Goal: Information Seeking & Learning: Learn about a topic

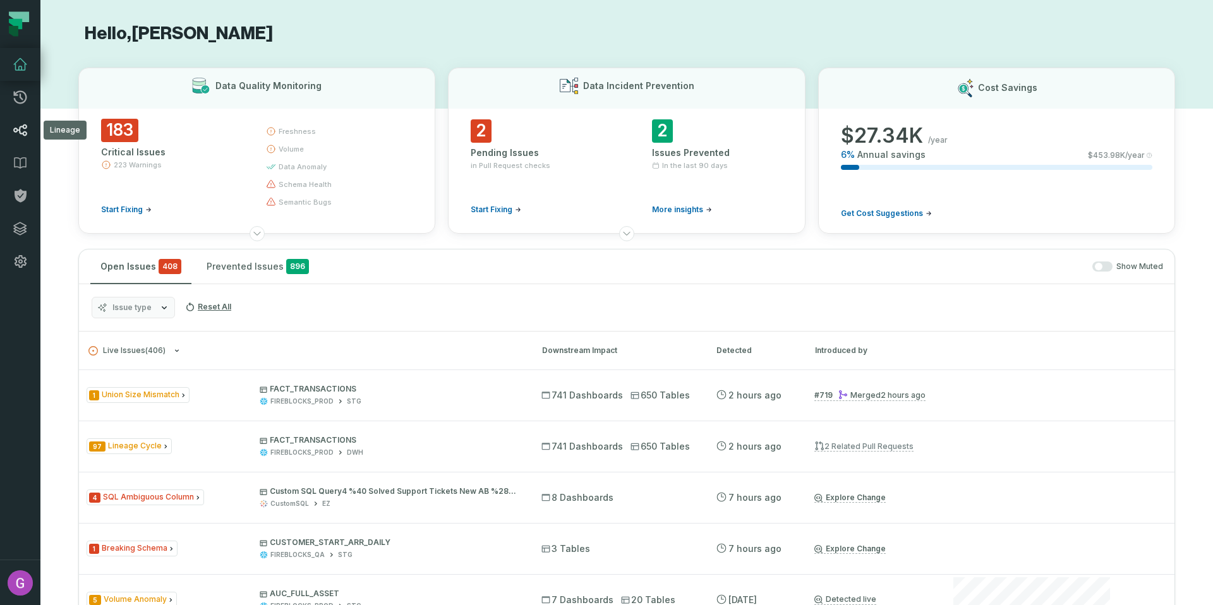
click at [19, 139] on link "Lineage" at bounding box center [20, 130] width 40 height 33
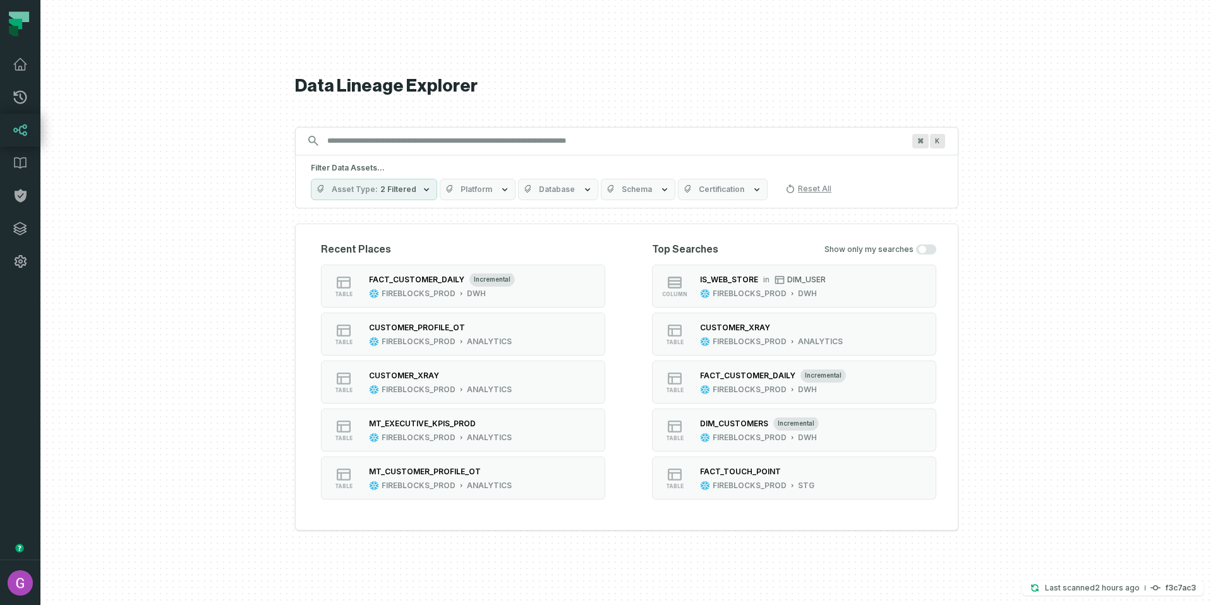
click at [358, 157] on div "Filter Data Assets... Asset Type 2 Filtered Platform Database Schema Certificat…" at bounding box center [626, 181] width 663 height 53
click at [361, 147] on input "Discovery Provider cmdk menu" at bounding box center [615, 141] width 591 height 20
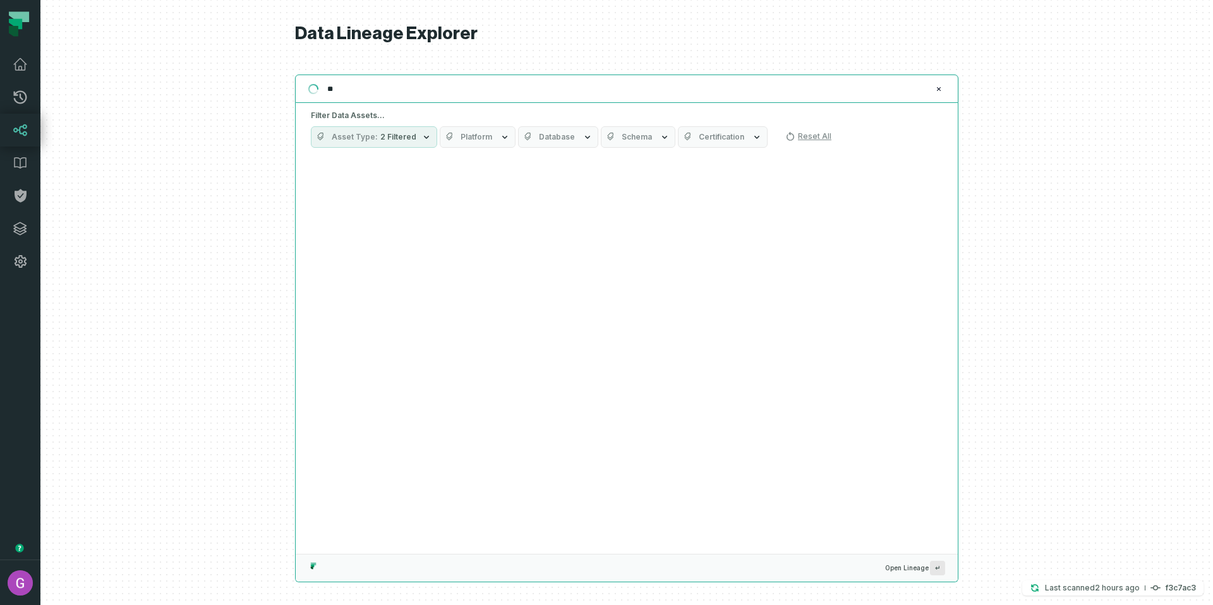
type input "*"
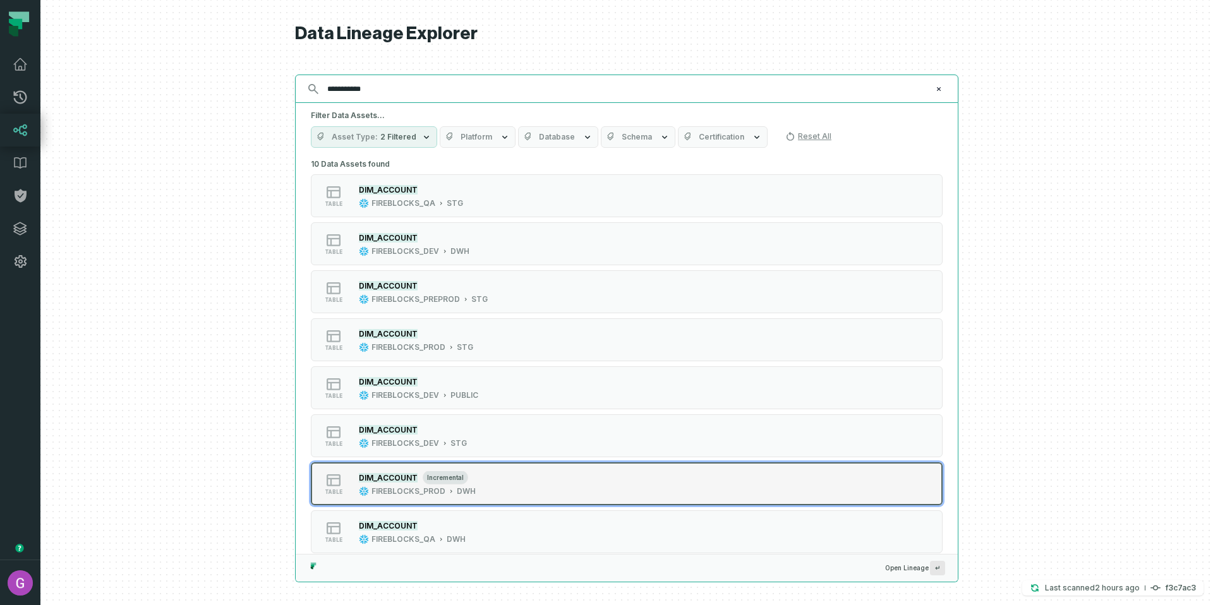
type input "**********"
click at [496, 490] on div "table DIM_ACCOUNT incremental FIREBLOCKS_PROD DWH" at bounding box center [471, 483] width 316 height 25
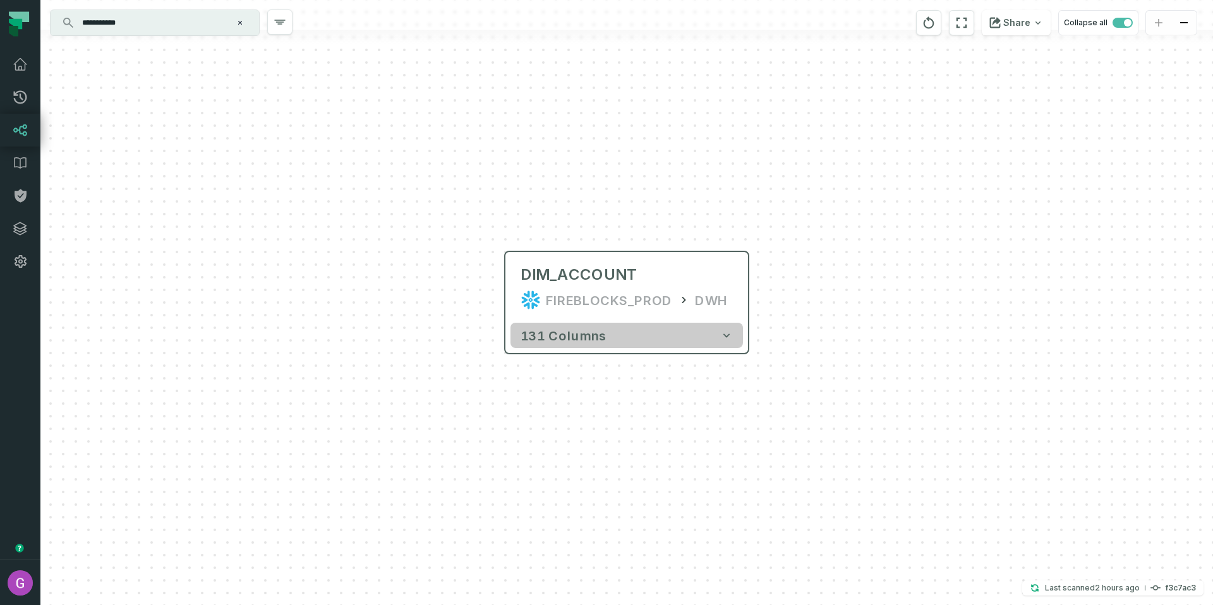
click at [598, 339] on span "131 columns" at bounding box center [564, 335] width 86 height 15
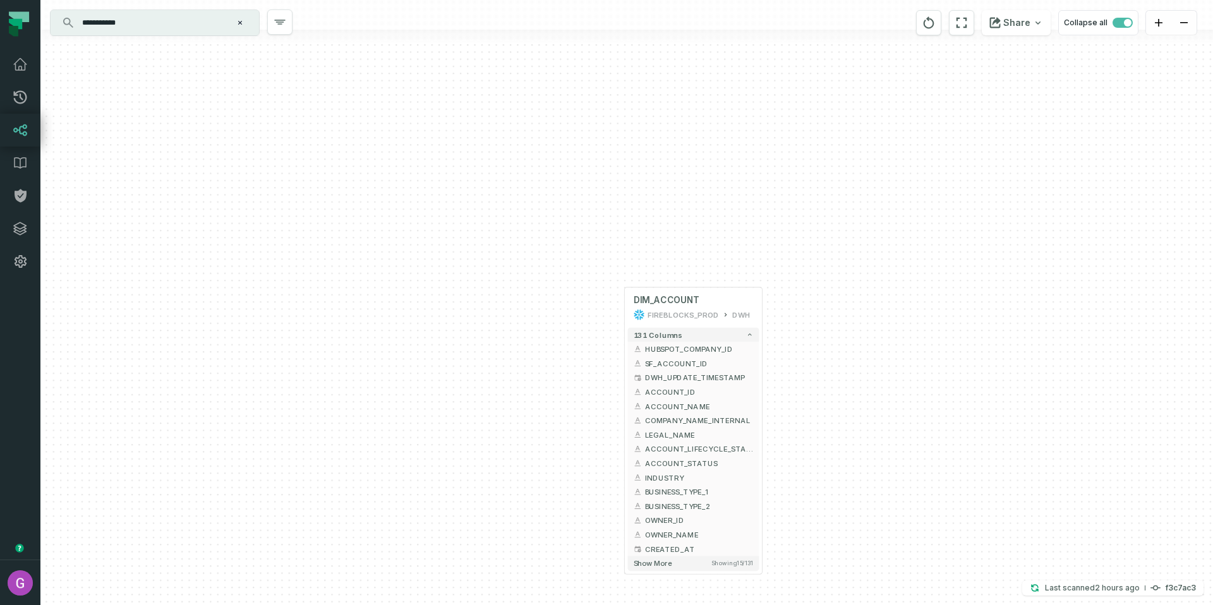
drag, startPoint x: 808, startPoint y: 465, endPoint x: 759, endPoint y: 305, distance: 167.9
click at [759, 305] on div "+ DIM_ACCOUNT FIREBLOCKS_PROD DWH + 131 columns + HUBSPOT_COMPANY_ID + + SF_ACC…" at bounding box center [626, 302] width 1173 height 605
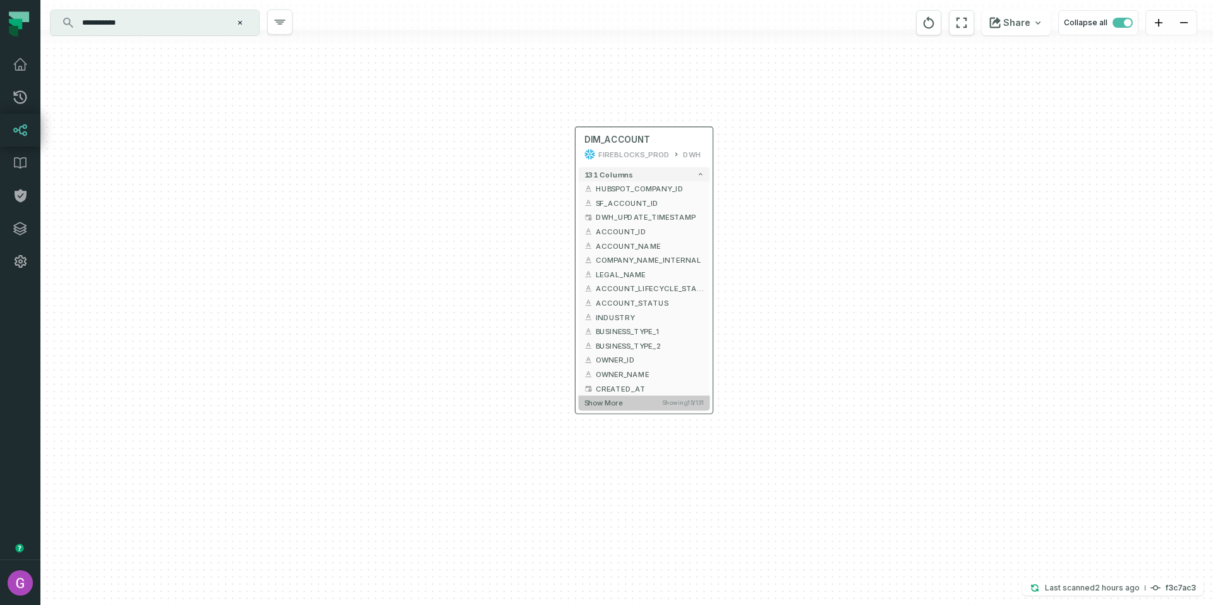
click at [598, 404] on span "Show more" at bounding box center [603, 403] width 39 height 9
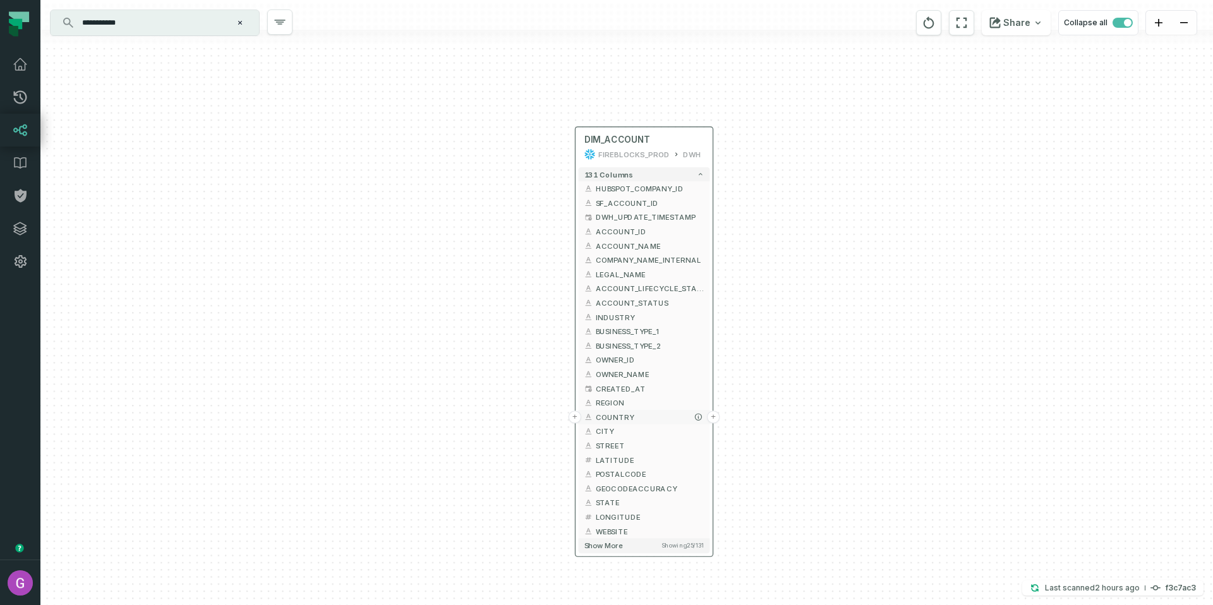
click at [573, 414] on button "+" at bounding box center [575, 417] width 13 height 13
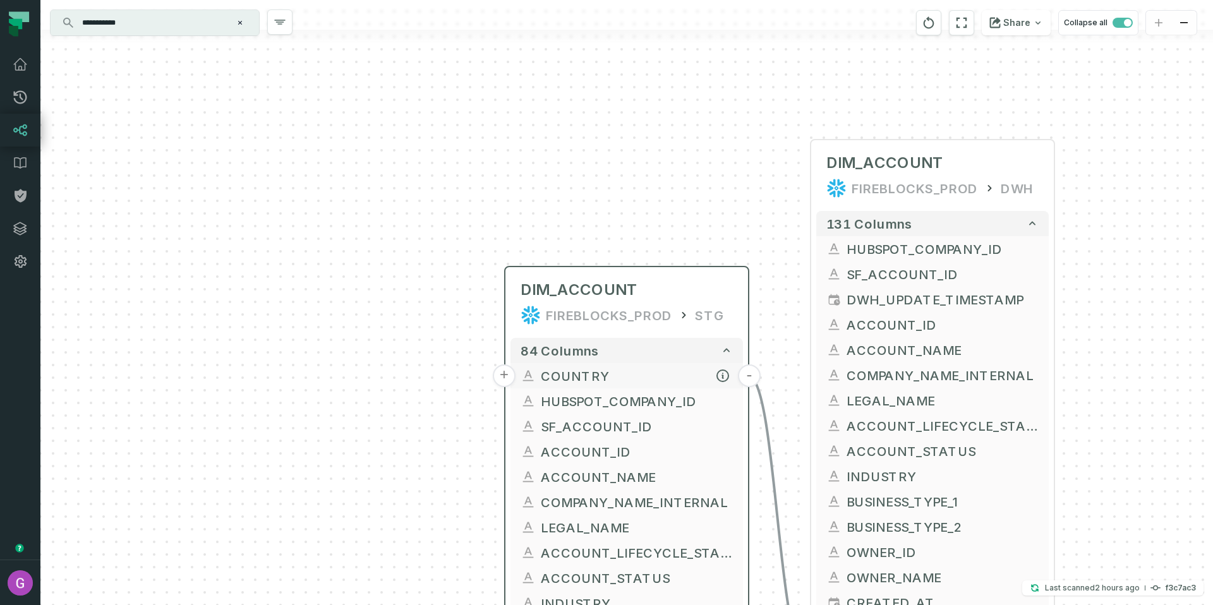
click at [504, 375] on button "+" at bounding box center [504, 376] width 23 height 23
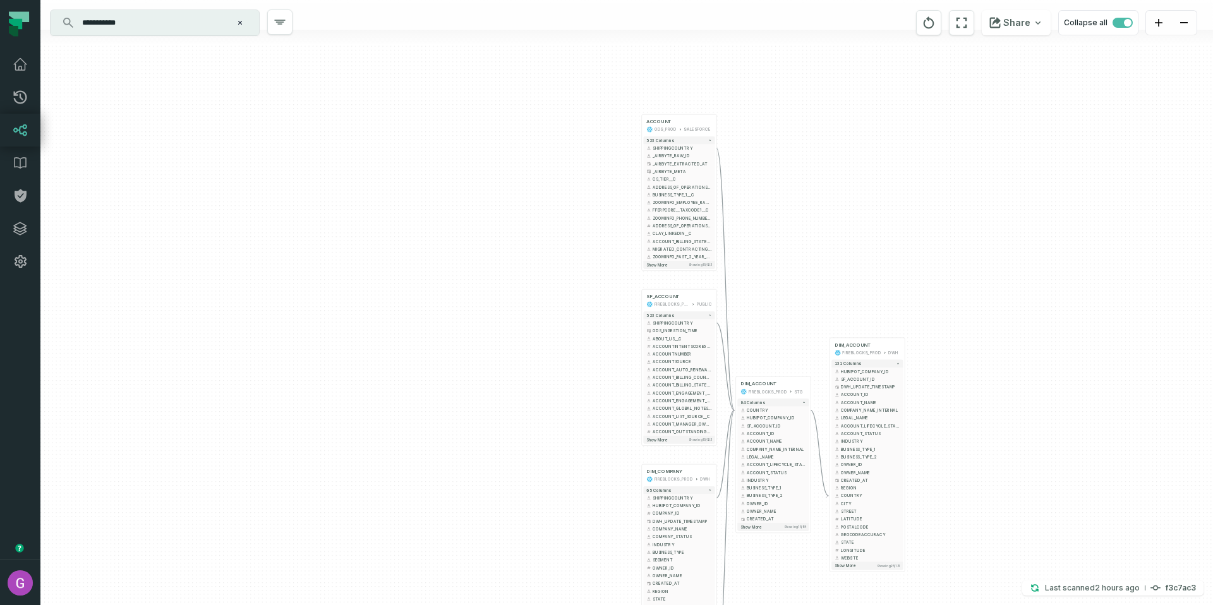
drag, startPoint x: 862, startPoint y: 402, endPoint x: 764, endPoint y: 250, distance: 181.6
click at [764, 250] on div "+ ACCOUNT ODS_PROD SALESFORCE + 523 columns + SHIPPINGCOUNTRY + + _AIRBYTE_RAW_…" at bounding box center [626, 302] width 1173 height 605
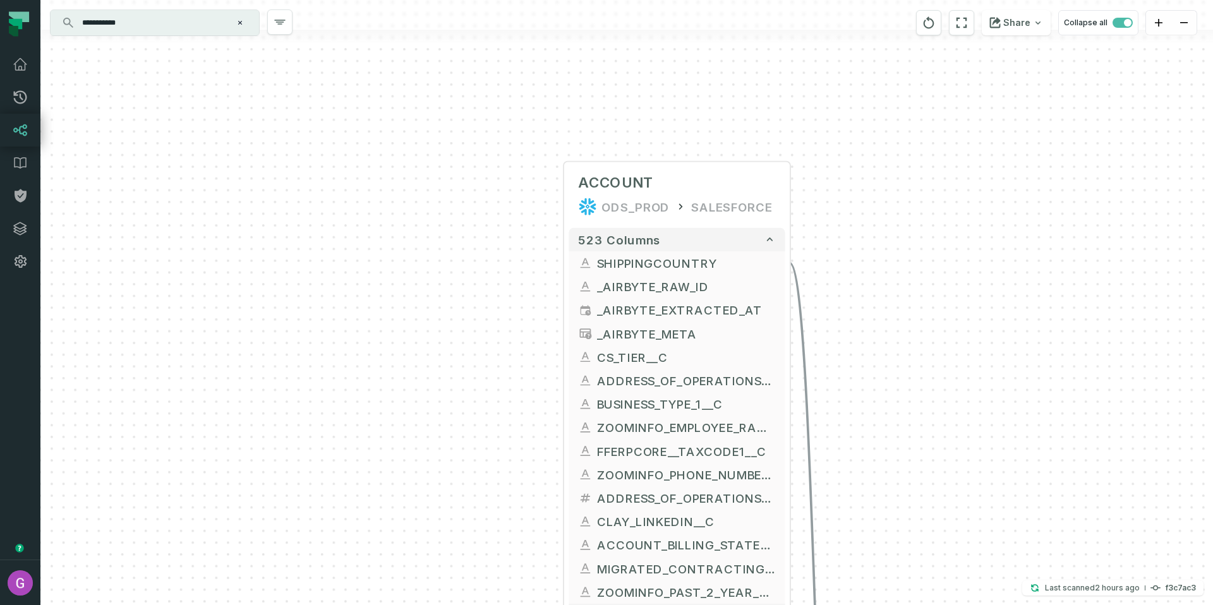
drag, startPoint x: 774, startPoint y: 174, endPoint x: 859, endPoint y: 404, distance: 245.7
click at [859, 404] on div "+ ACCOUNT ODS_PROD SALESFORCE + 523 columns + SHIPPINGCOUNTRY + + _AIRBYTE_RAW_…" at bounding box center [626, 302] width 1173 height 605
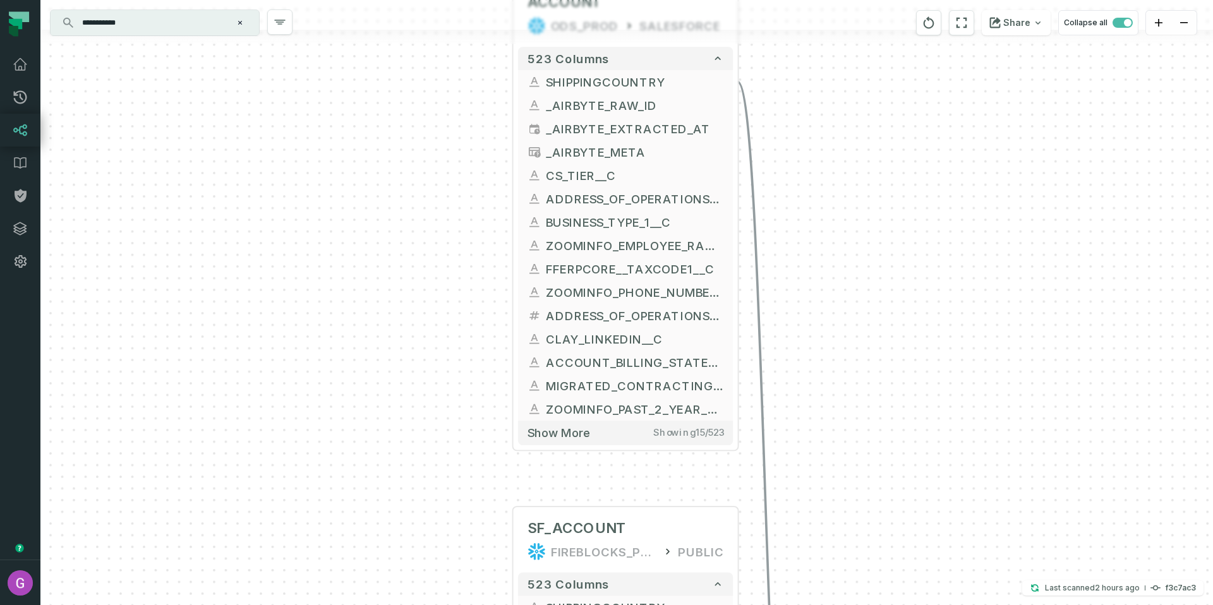
drag, startPoint x: 877, startPoint y: 444, endPoint x: 814, endPoint y: 233, distance: 219.5
click at [811, 219] on div "+ ACCOUNT ODS_PROD SALESFORCE + 523 columns + SHIPPINGCOUNTRY + + _AIRBYTE_RAW_…" at bounding box center [626, 302] width 1173 height 605
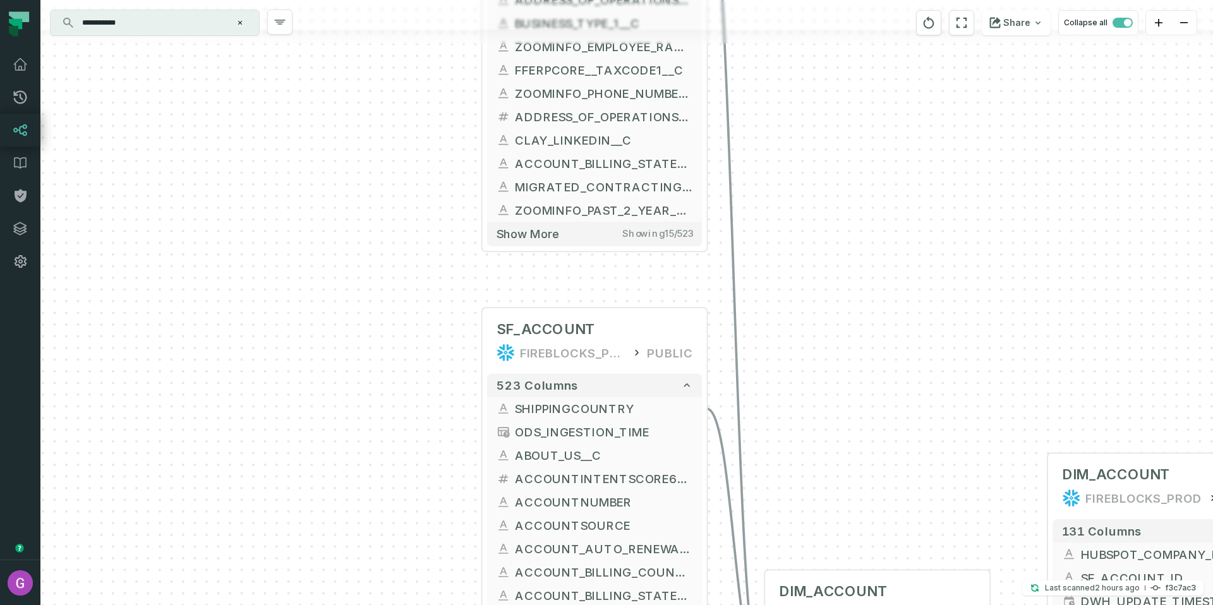
drag, startPoint x: 857, startPoint y: 392, endPoint x: 838, endPoint y: 222, distance: 171.0
click at [838, 220] on div "+ ACCOUNT ODS_PROD SALESFORCE + 523 columns + SHIPPINGCOUNTRY + + _AIRBYTE_RAW_…" at bounding box center [626, 302] width 1173 height 605
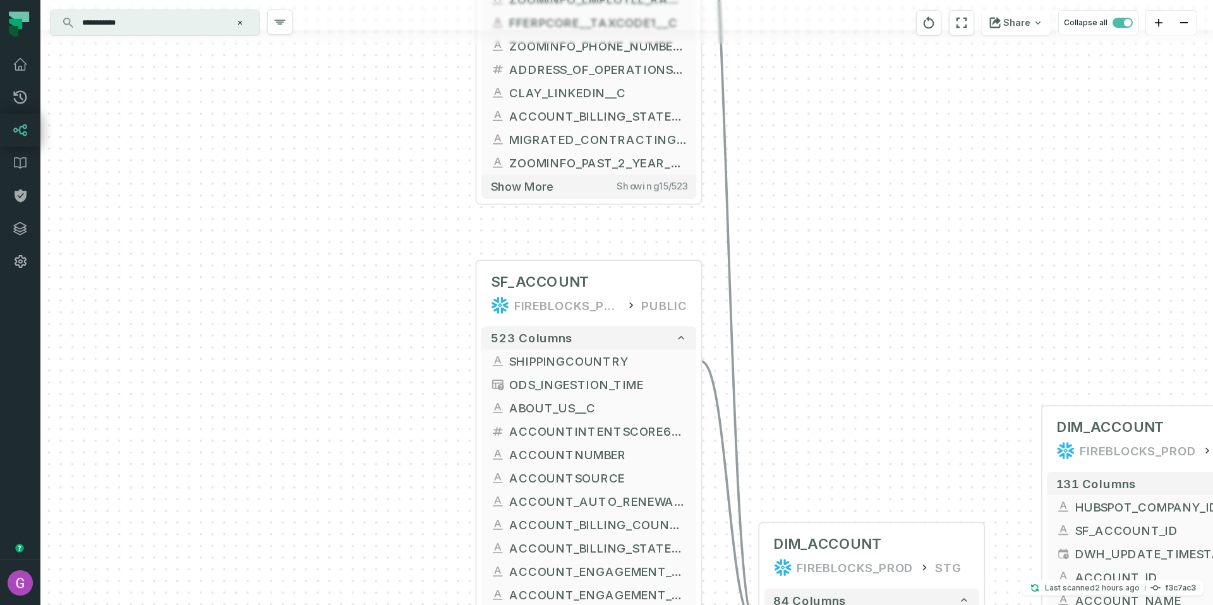
drag, startPoint x: 839, startPoint y: 344, endPoint x: 806, endPoint y: 226, distance: 122.2
click at [806, 226] on div "+ ACCOUNT ODS_PROD SALESFORCE + 523 columns + SHIPPINGCOUNTRY + + _AIRBYTE_RAW_…" at bounding box center [626, 302] width 1173 height 605
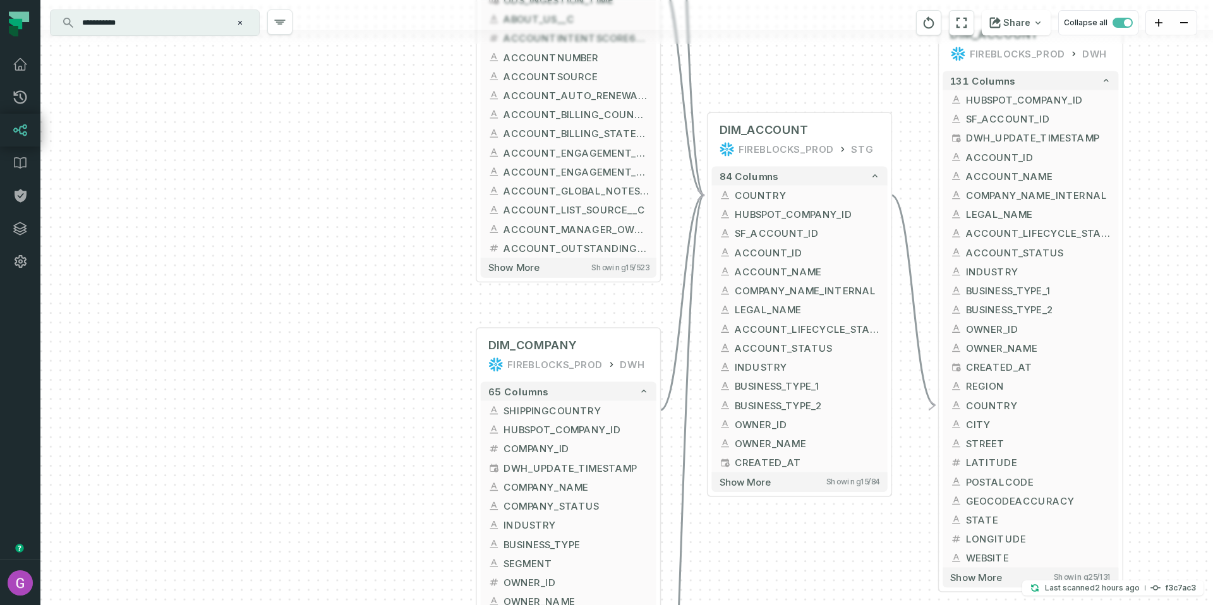
drag, startPoint x: 813, startPoint y: 274, endPoint x: 776, endPoint y: 66, distance: 211.8
click at [776, 66] on div "+ ACCOUNT ODS_PROD SALESFORCE + 523 columns + SHIPPINGCOUNTRY + + _AIRBYTE_RAW_…" at bounding box center [626, 302] width 1173 height 605
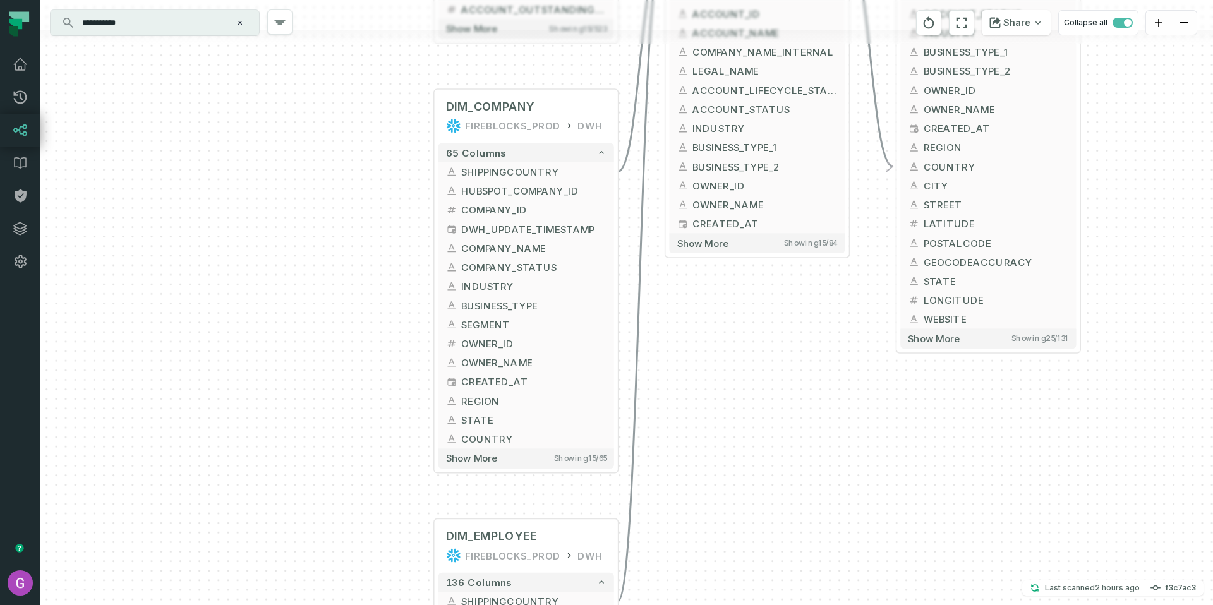
drag, startPoint x: 767, startPoint y: 561, endPoint x: 742, endPoint y: 387, distance: 176.1
click at [719, 303] on div "+ ACCOUNT ODS_PROD SALESFORCE + 523 columns + SHIPPINGCOUNTRY + + _AIRBYTE_RAW_…" at bounding box center [626, 302] width 1173 height 605
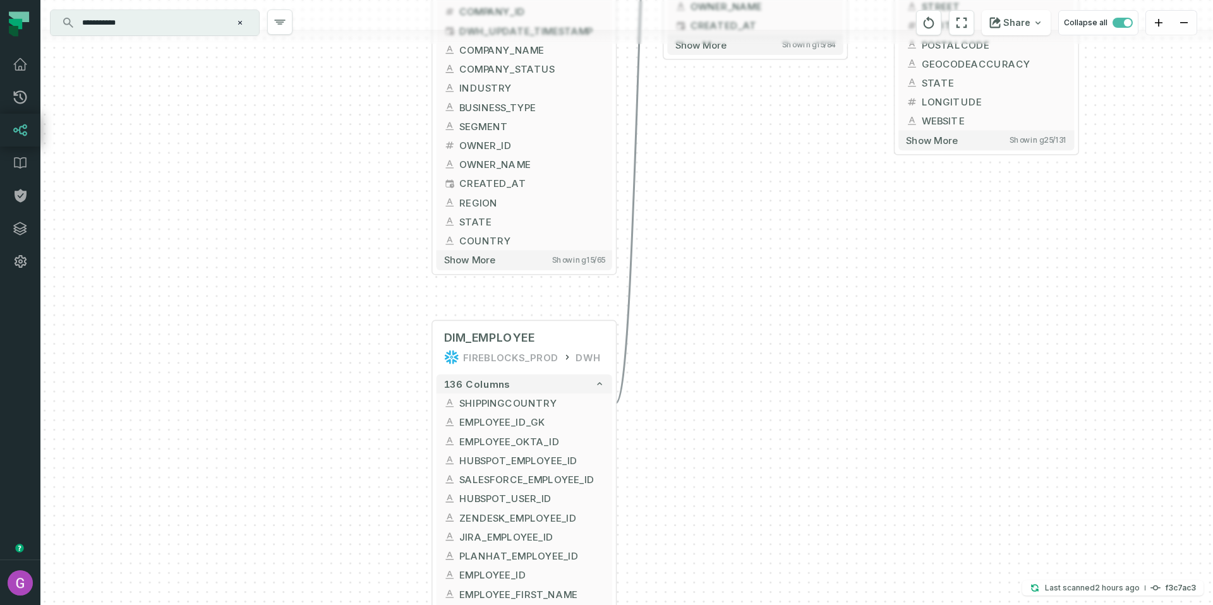
drag, startPoint x: 752, startPoint y: 426, endPoint x: 747, endPoint y: 285, distance: 141.0
click at [747, 285] on div "+ ACCOUNT ODS_PROD SALESFORCE + 523 columns + SHIPPINGCOUNTRY + + _AIRBYTE_RAW_…" at bounding box center [626, 302] width 1173 height 605
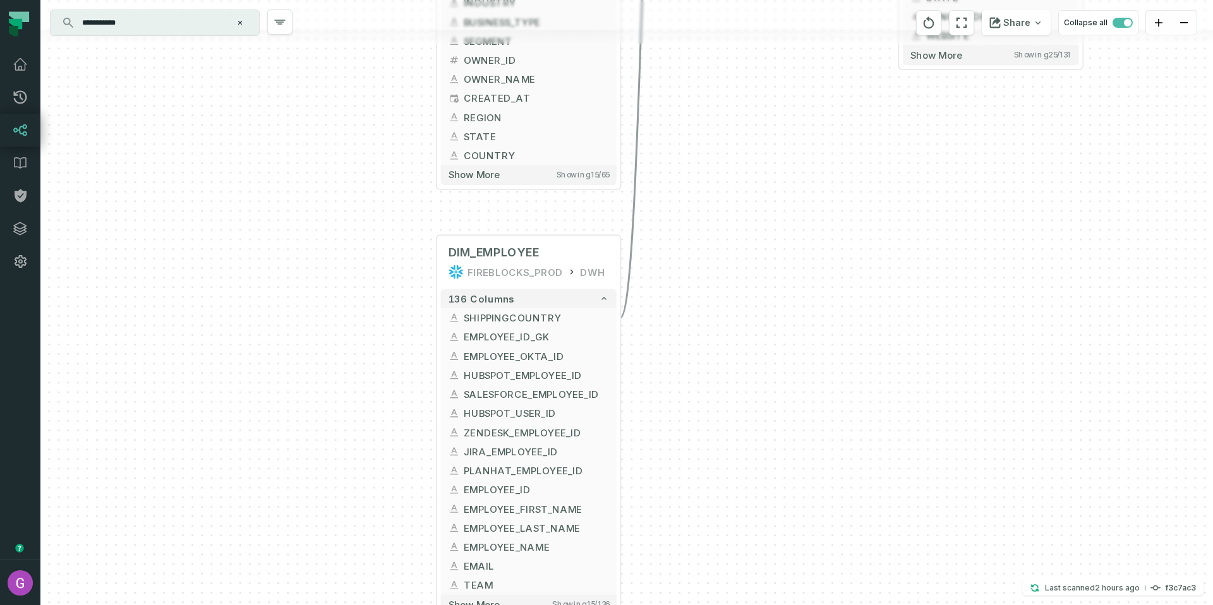
drag, startPoint x: 754, startPoint y: 410, endPoint x: 758, endPoint y: 335, distance: 75.3
click at [758, 335] on div "+ ACCOUNT ODS_PROD SALESFORCE + 523 columns + SHIPPINGCOUNTRY + + _AIRBYTE_RAW_…" at bounding box center [626, 302] width 1173 height 605
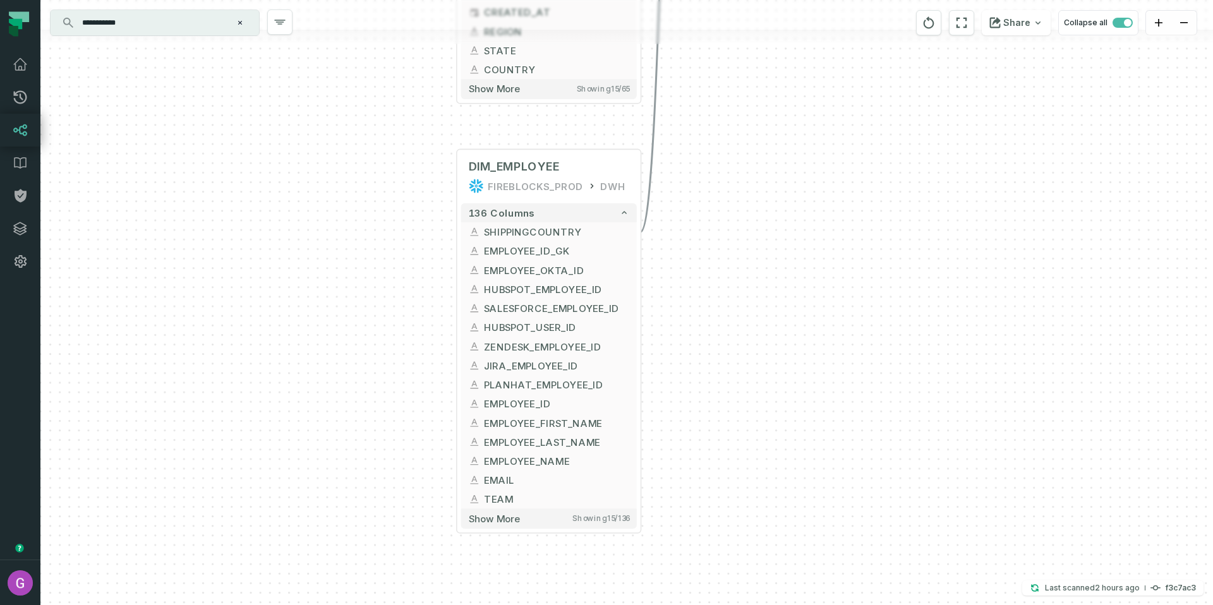
drag, startPoint x: 730, startPoint y: 368, endPoint x: 727, endPoint y: 263, distance: 104.9
click at [727, 262] on div "+ ACCOUNT ODS_PROD SALESFORCE + 523 columns + SHIPPINGCOUNTRY + + _AIRBYTE_RAW_…" at bounding box center [626, 302] width 1173 height 605
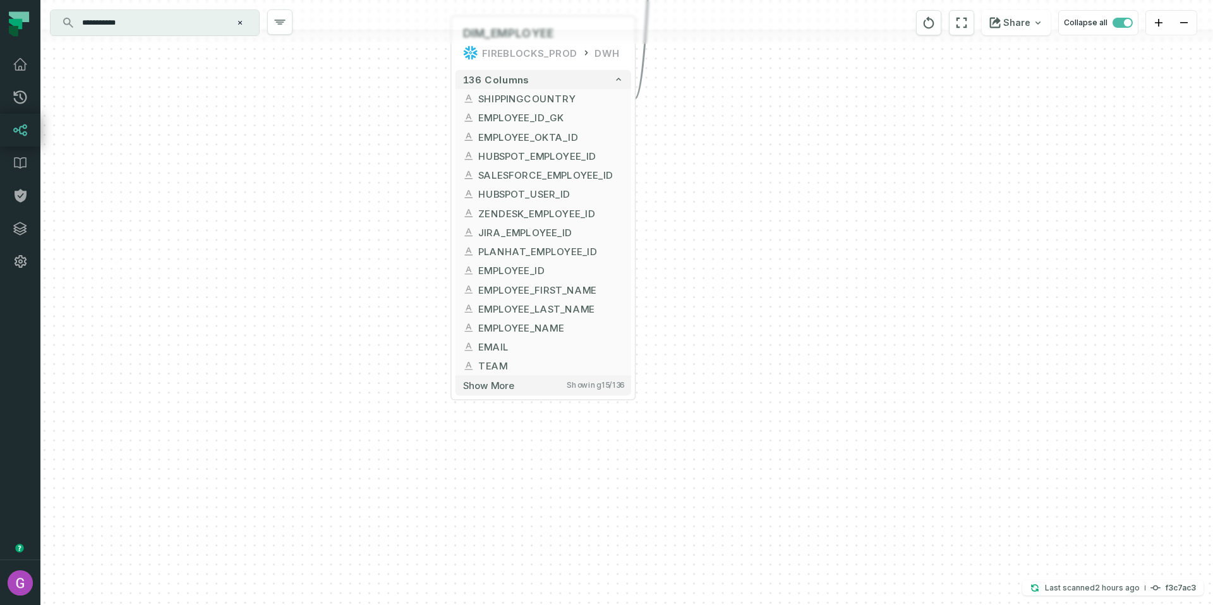
drag, startPoint x: 734, startPoint y: 421, endPoint x: 728, endPoint y: 460, distance: 39.0
click at [728, 461] on div "+ ACCOUNT ODS_PROD SALESFORCE + 523 columns + SHIPPINGCOUNTRY + + _AIRBYTE_RAW_…" at bounding box center [626, 302] width 1173 height 605
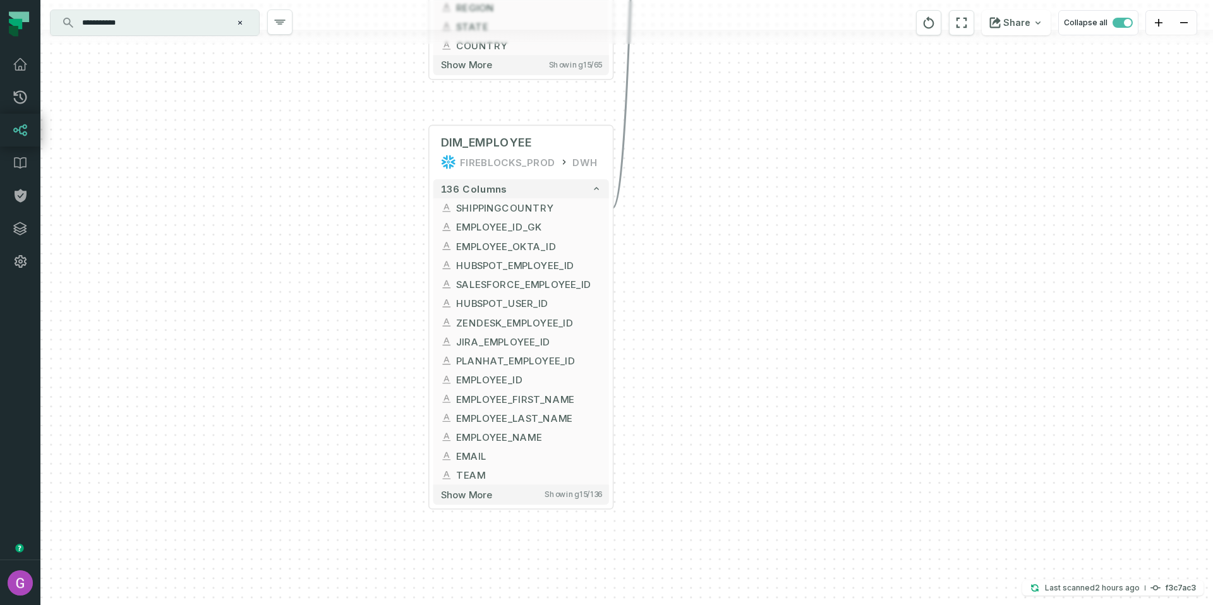
drag, startPoint x: 825, startPoint y: 171, endPoint x: 710, endPoint y: 312, distance: 182.3
click at [710, 354] on div "+ ACCOUNT ODS_PROD SALESFORCE + 523 columns + SHIPPINGCOUNTRY + + _AIRBYTE_RAW_…" at bounding box center [626, 302] width 1173 height 605
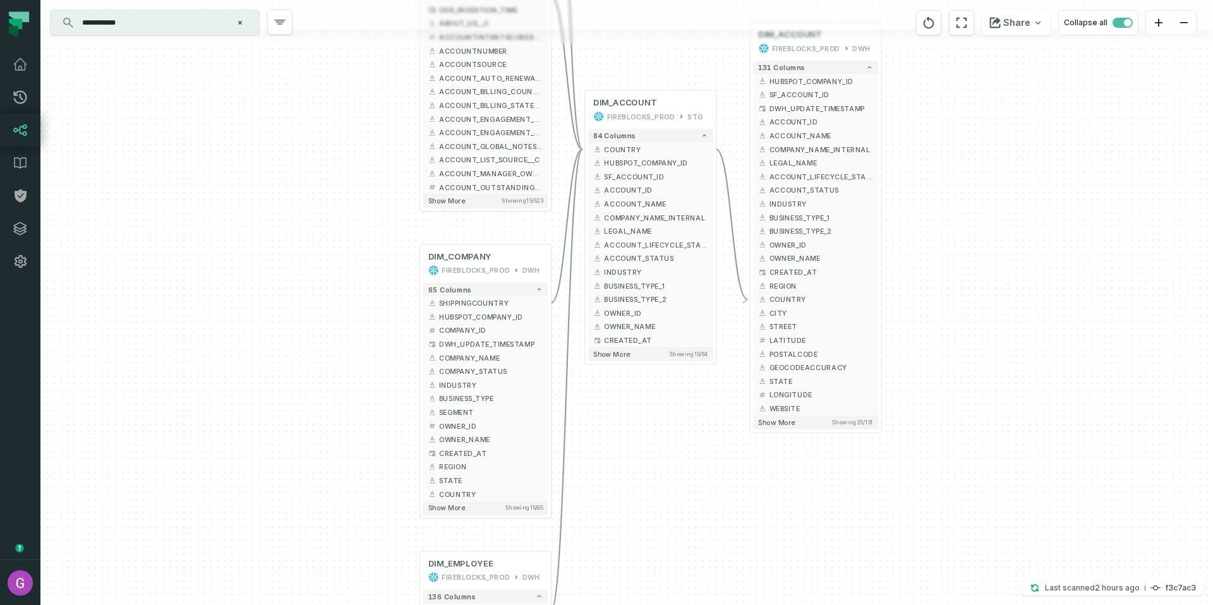
drag, startPoint x: 648, startPoint y: 192, endPoint x: 624, endPoint y: 425, distance: 233.7
click at [626, 432] on div "+ ACCOUNT ODS_PROD SALESFORCE + 523 columns + SHIPPINGCOUNTRY + + _AIRBYTE_RAW_…" at bounding box center [626, 302] width 1173 height 605
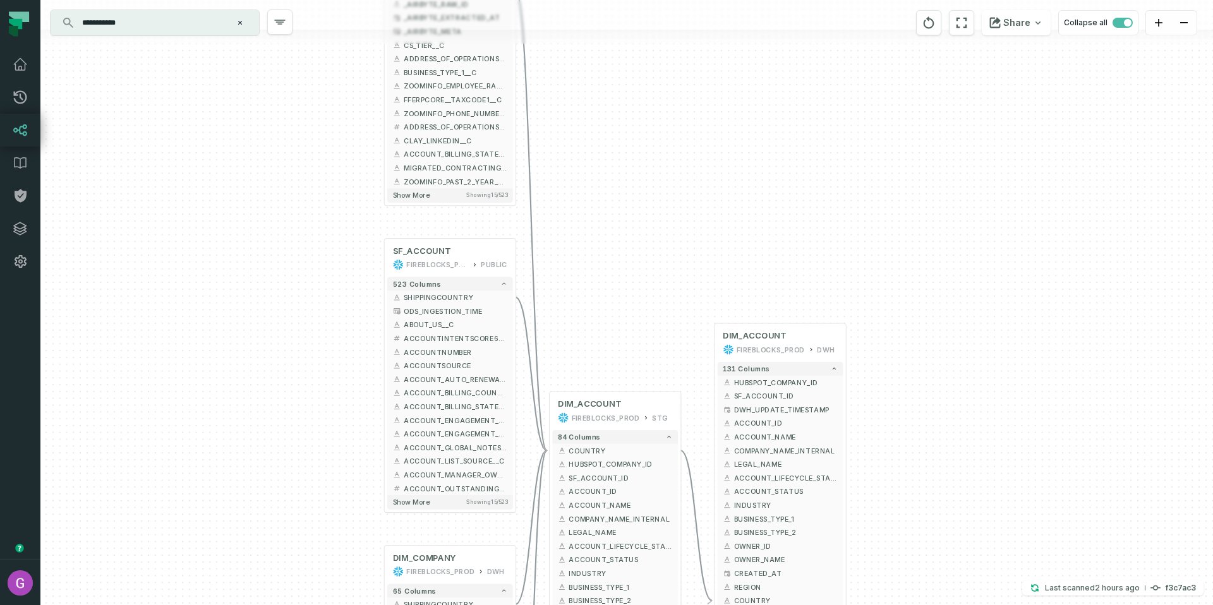
drag, startPoint x: 339, startPoint y: 298, endPoint x: 296, endPoint y: 423, distance: 132.5
click at [298, 512] on div "+ ACCOUNT ODS_PROD SALESFORCE + 523 columns + SHIPPINGCOUNTRY + + _AIRBYTE_RAW_…" at bounding box center [626, 302] width 1173 height 605
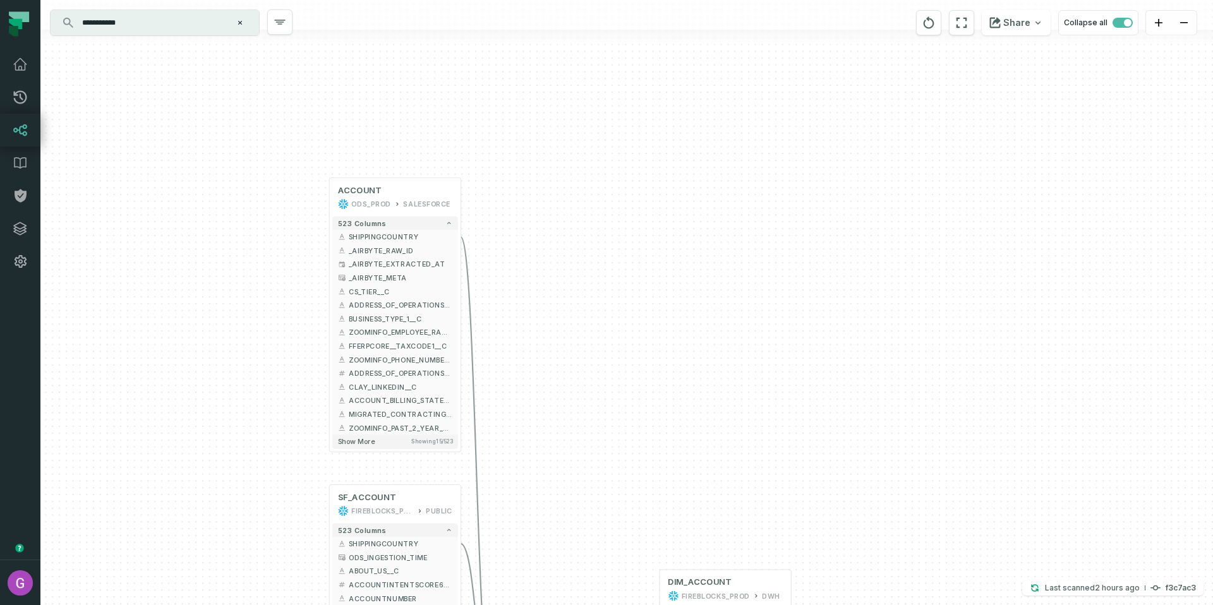
drag, startPoint x: 268, startPoint y: 210, endPoint x: 198, endPoint y: 510, distance: 308.0
click at [198, 510] on div "+ ACCOUNT ODS_PROD SALESFORCE + 523 columns + SHIPPINGCOUNTRY + + _AIRBYTE_RAW_…" at bounding box center [626, 302] width 1173 height 605
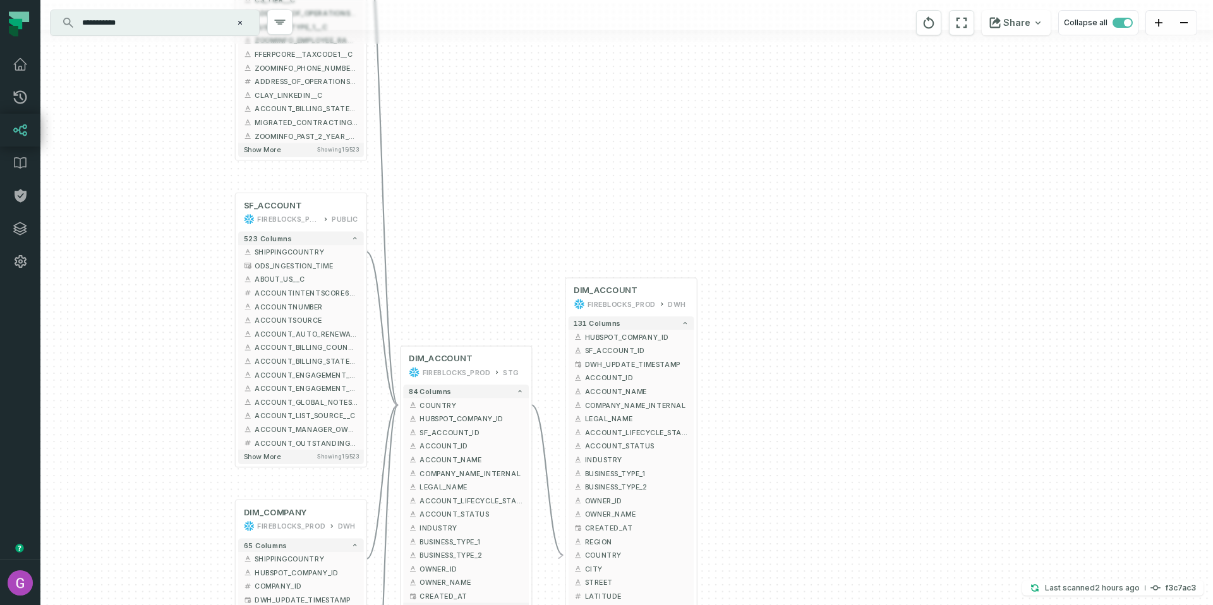
drag, startPoint x: 610, startPoint y: 468, endPoint x: 535, endPoint y: 126, distance: 349.8
click at [535, 126] on div "+ ACCOUNT ODS_PROD SALESFORCE + 523 columns + SHIPPINGCOUNTRY + + _AIRBYTE_RAW_…" at bounding box center [626, 302] width 1173 height 605
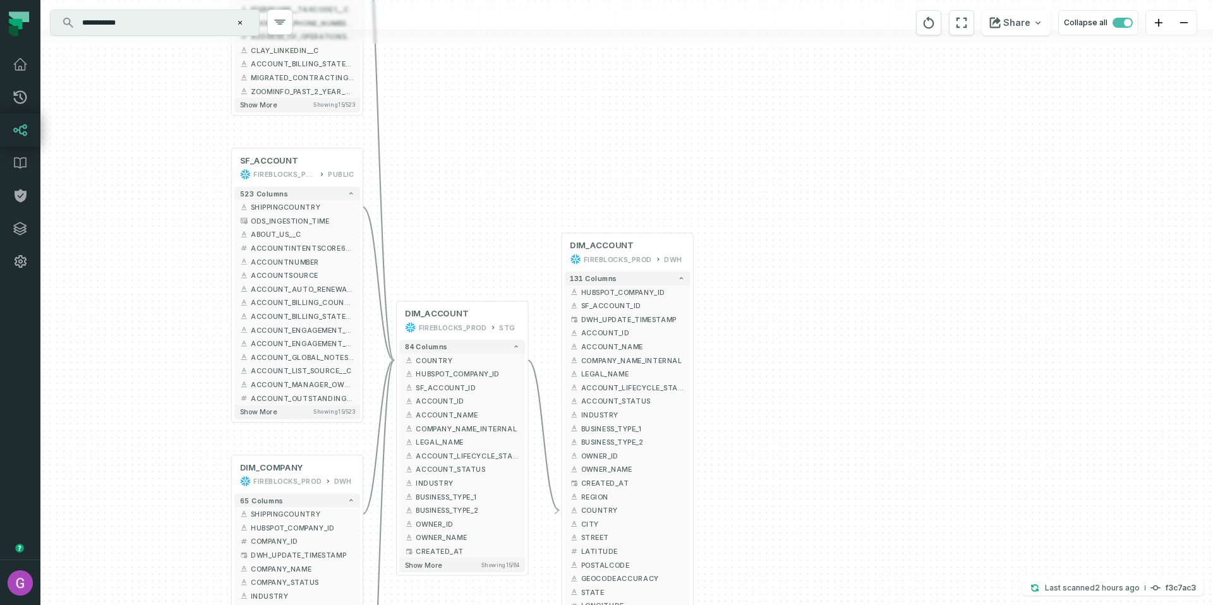
drag, startPoint x: 529, startPoint y: 214, endPoint x: 528, endPoint y: 200, distance: 14.0
click at [528, 200] on div "+ ACCOUNT ODS_PROD SALESFORCE + 523 columns + SHIPPINGCOUNTRY + + _AIRBYTE_RAW_…" at bounding box center [626, 302] width 1173 height 605
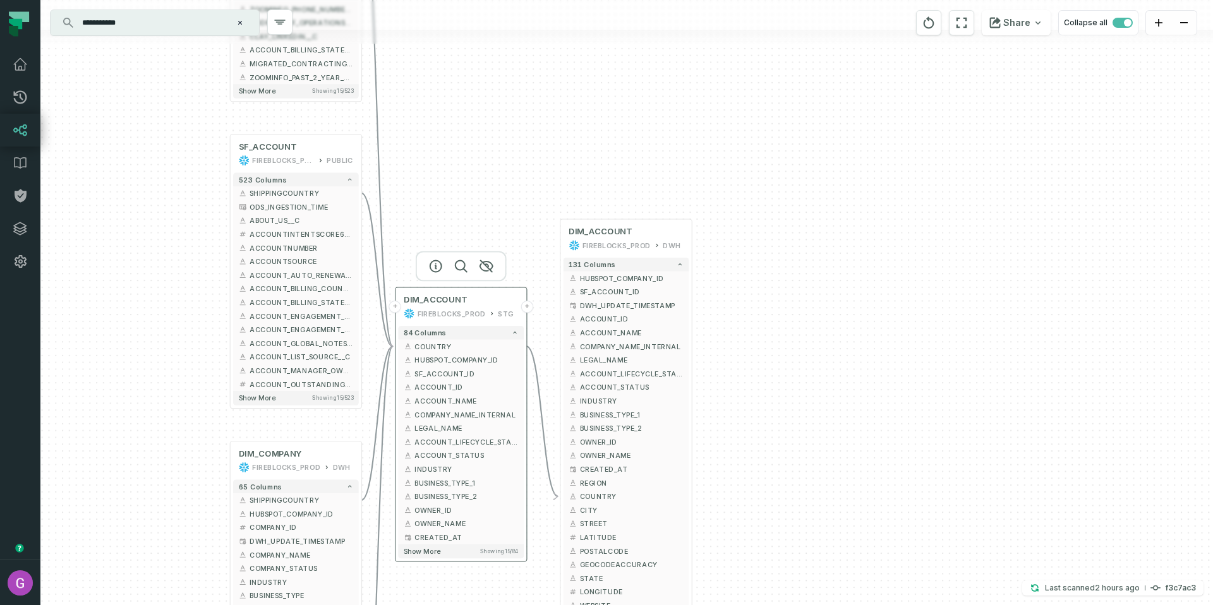
click at [458, 310] on div "FIREBLOCKS_PROD" at bounding box center [452, 313] width 68 height 11
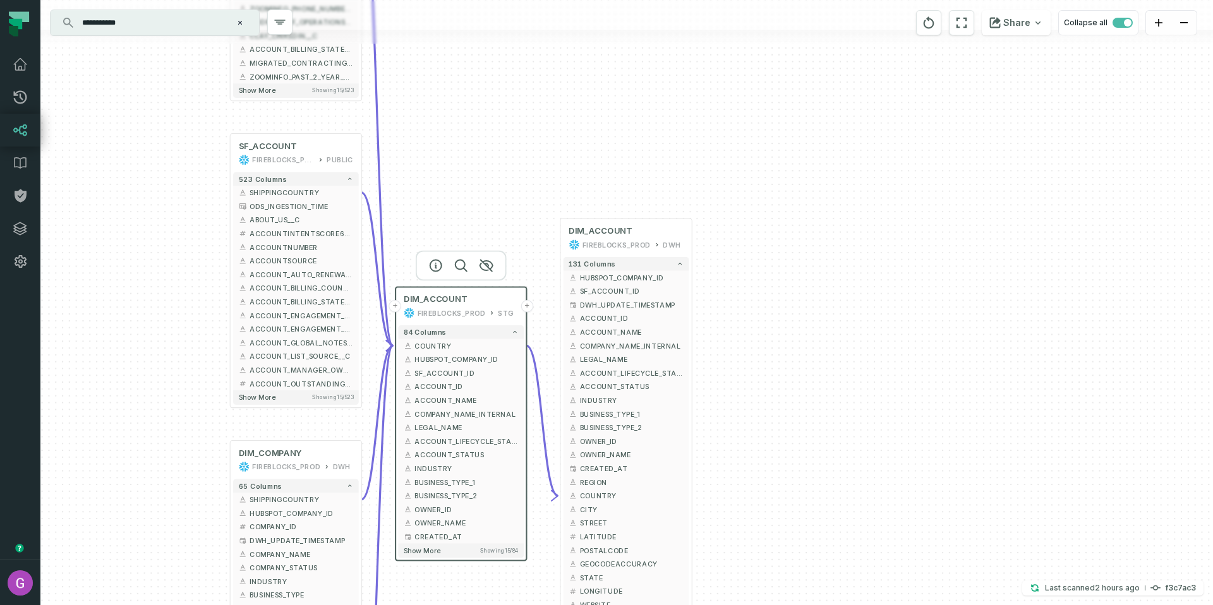
click at [423, 263] on div at bounding box center [461, 266] width 91 height 30
click at [437, 265] on icon "button" at bounding box center [435, 265] width 15 height 15
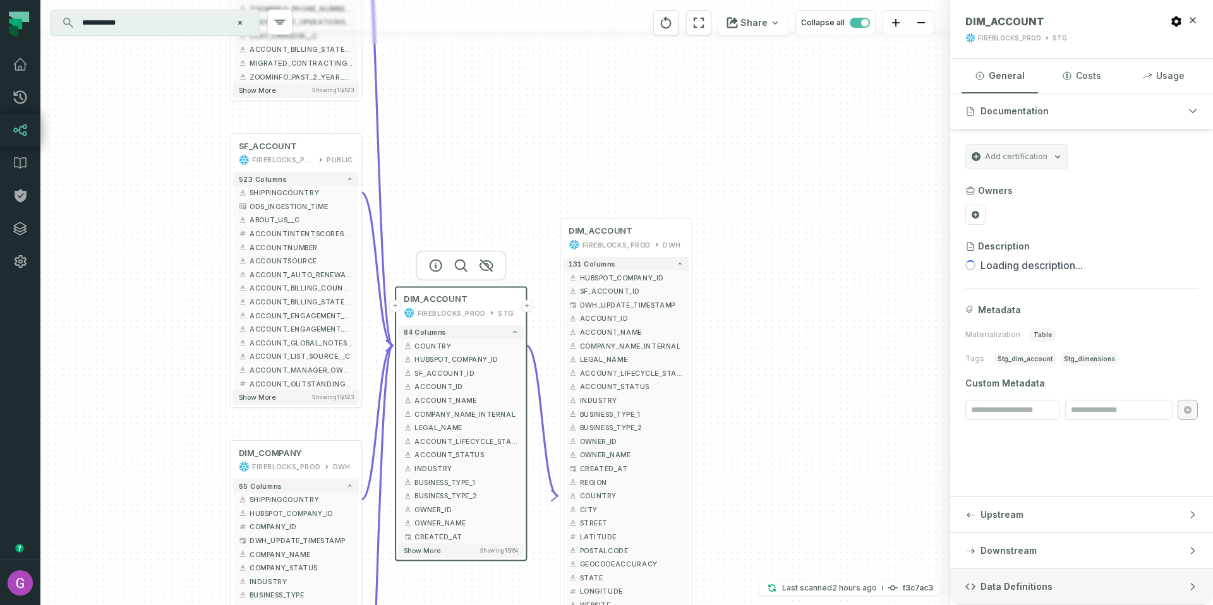
click at [1011, 592] on span "Data Definitions" at bounding box center [1017, 587] width 72 height 13
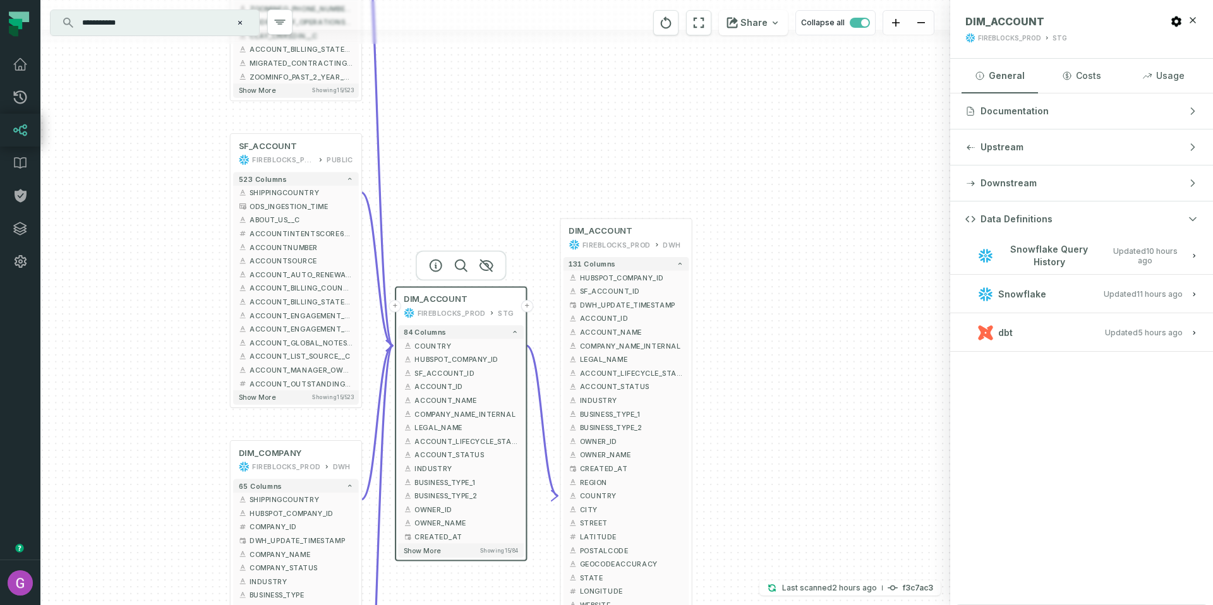
click at [1061, 258] on span "Snowflake Query History" at bounding box center [1049, 255] width 102 height 25
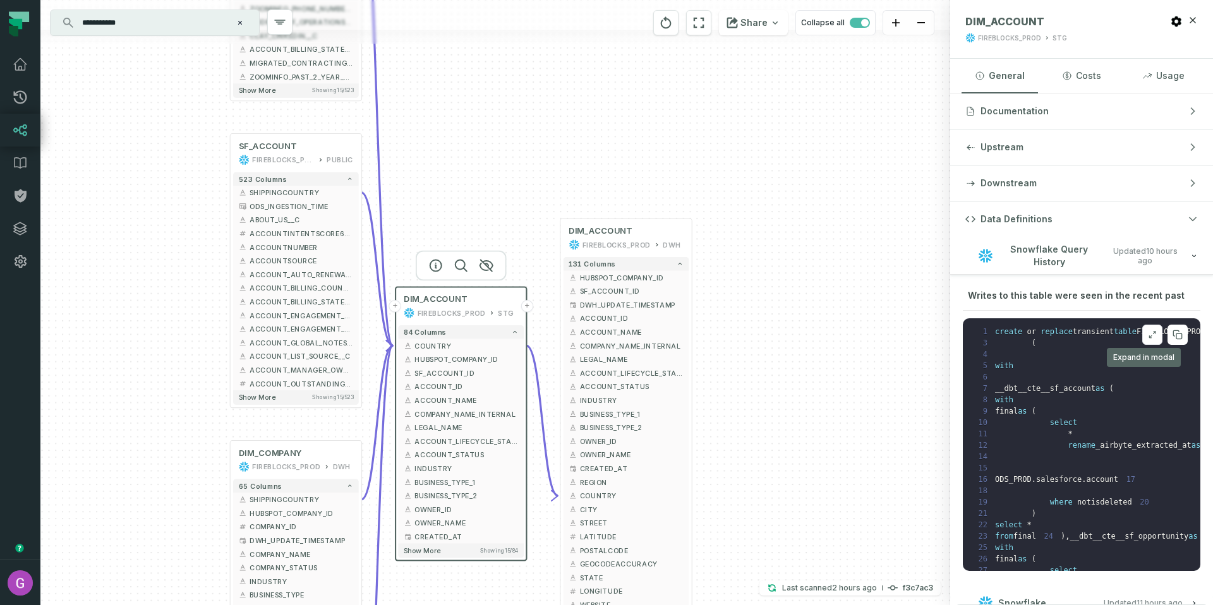
click at [1148, 336] on icon at bounding box center [1152, 335] width 9 height 10
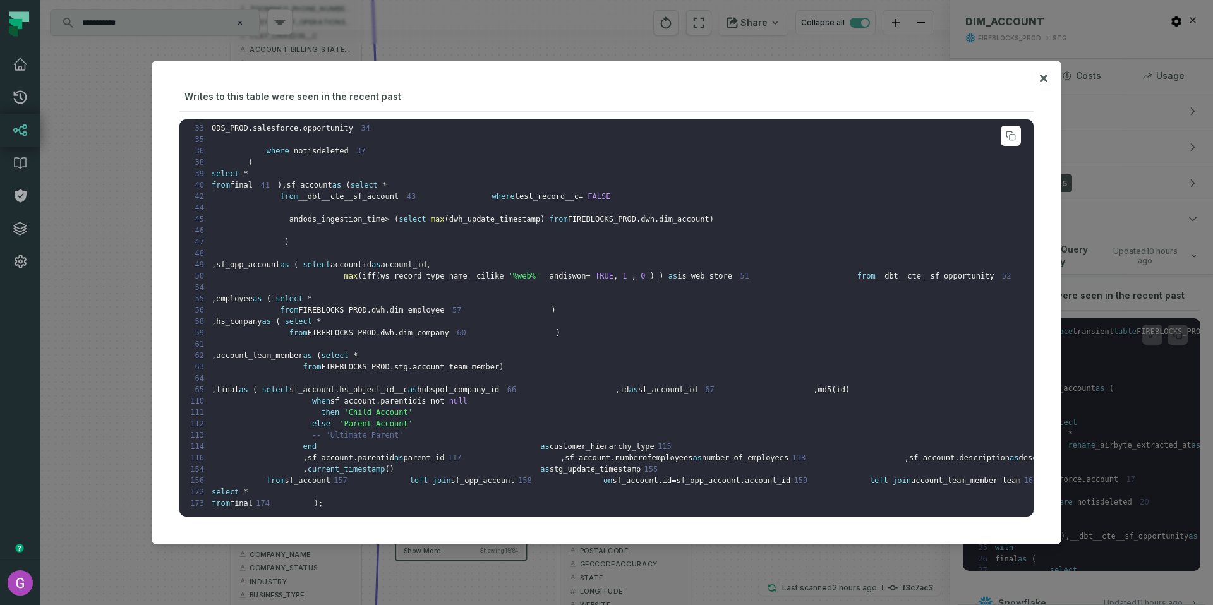
scroll to position [595, 0]
drag, startPoint x: 581, startPoint y: 437, endPoint x: 305, endPoint y: 442, distance: 275.5
click at [305, 442] on pre "1 create or replace transient table FIREBLOCKS_PROD . stg . dim_account 2 as 3 …" at bounding box center [606, 317] width 854 height 397
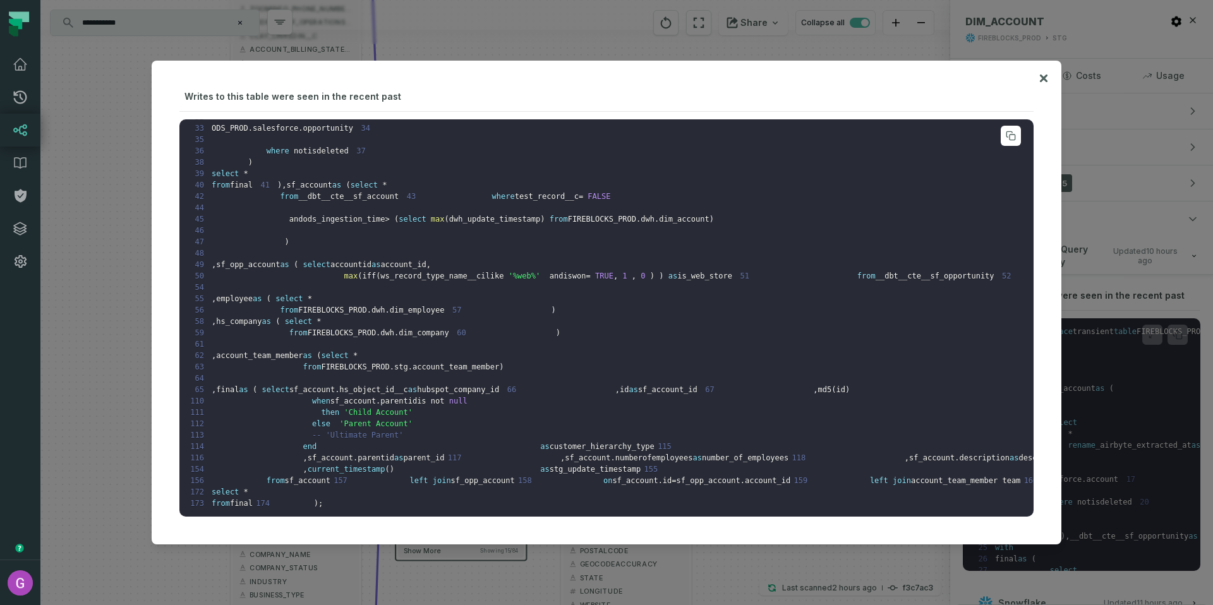
click at [1039, 77] on button at bounding box center [1044, 78] width 10 height 10
